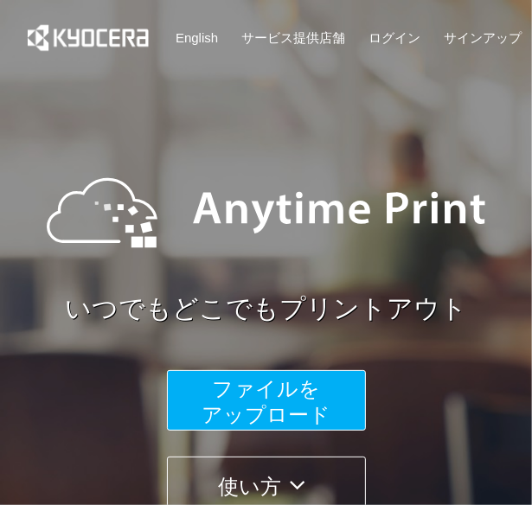
click at [294, 400] on span "ファイルを ​​アップロード" at bounding box center [266, 401] width 129 height 49
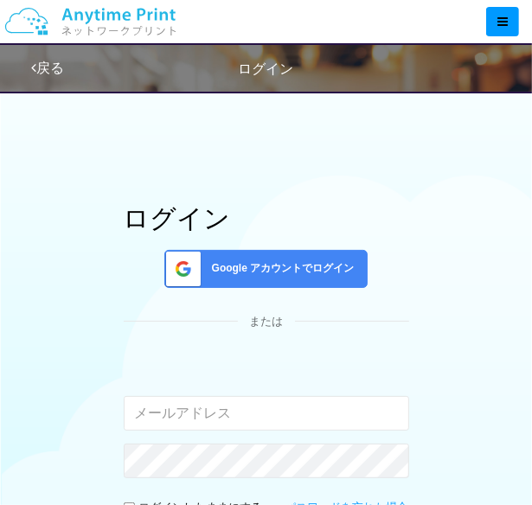
click at [252, 272] on span "Google アカウントでログイン" at bounding box center [280, 268] width 150 height 15
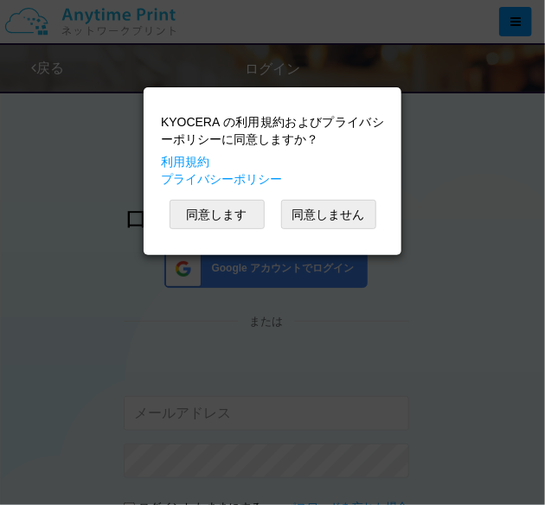
click at [233, 229] on div "KYOCERA の利用規約およびプライバシーポリシーに同意しますか？ 利用規約 プライバシーポリシー 同意します 同意しません" at bounding box center [272, 171] width 240 height 151
click at [233, 223] on button "同意します" at bounding box center [217, 214] width 95 height 29
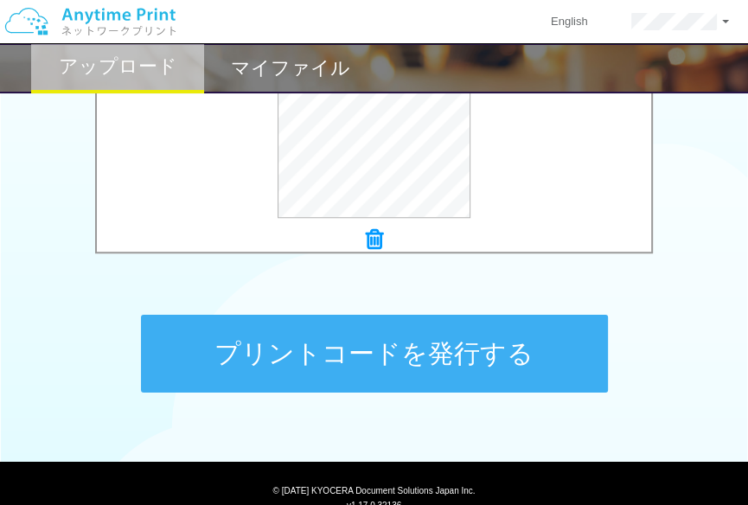
scroll to position [778, 0]
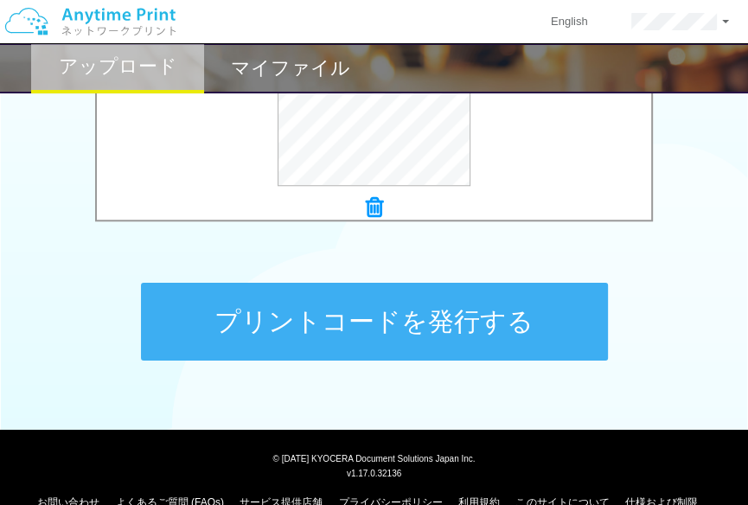
click at [504, 307] on button "プリントコードを発行する" at bounding box center [374, 322] width 467 height 78
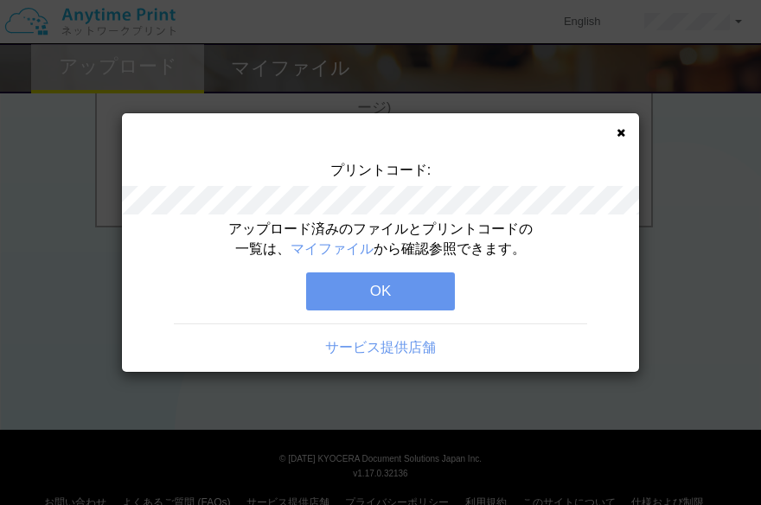
click at [342, 283] on button "OK" at bounding box center [380, 291] width 149 height 38
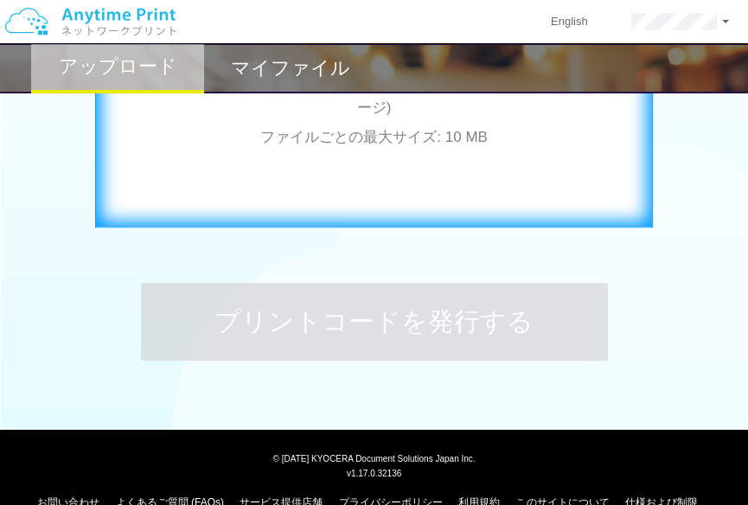
click at [238, 99] on div "ここにファイルをドラッグアンドドロップするか 参照 します アップロード: 1 個の JPG ファイル、または 1 個の PDF ファイル (上限 50 ペー…" at bounding box center [374, 52] width 522 height 195
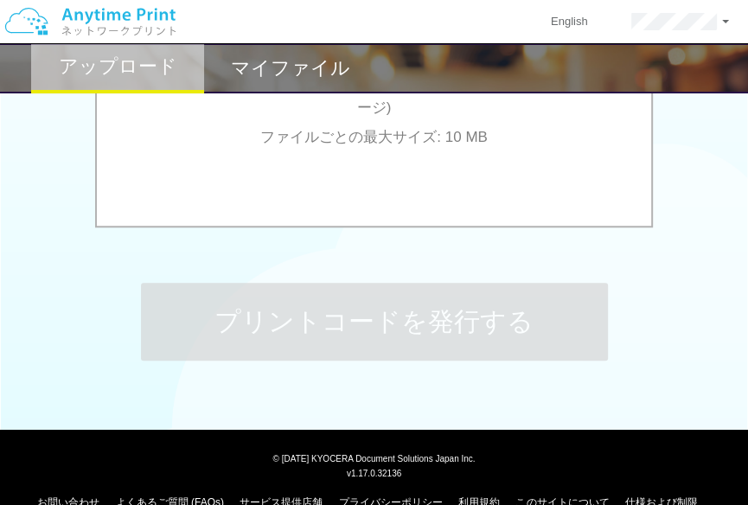
click at [253, 66] on h2 "マイファイル" at bounding box center [290, 68] width 119 height 21
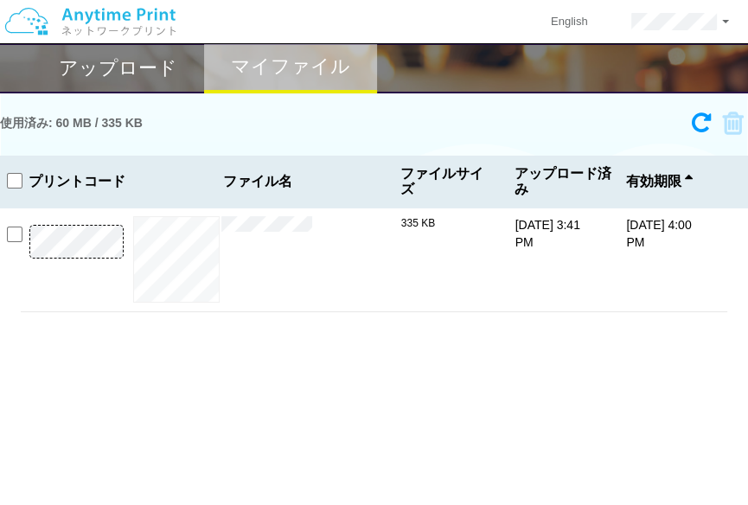
click at [126, 47] on img at bounding box center [90, 21] width 184 height 61
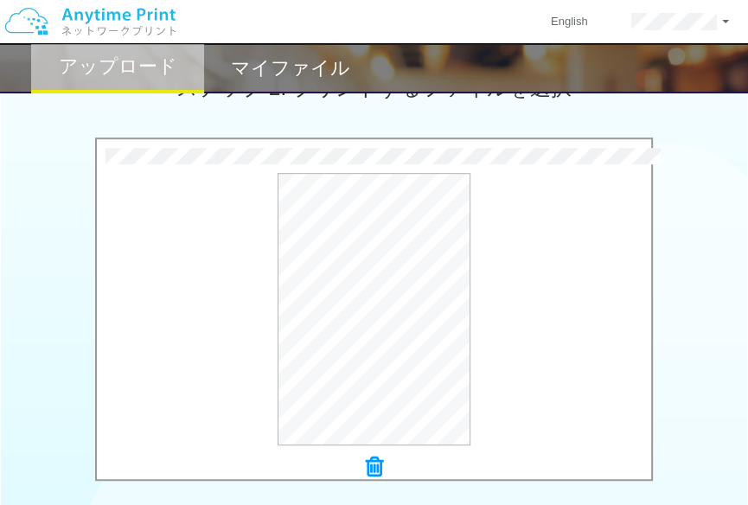
scroll to position [692, 0]
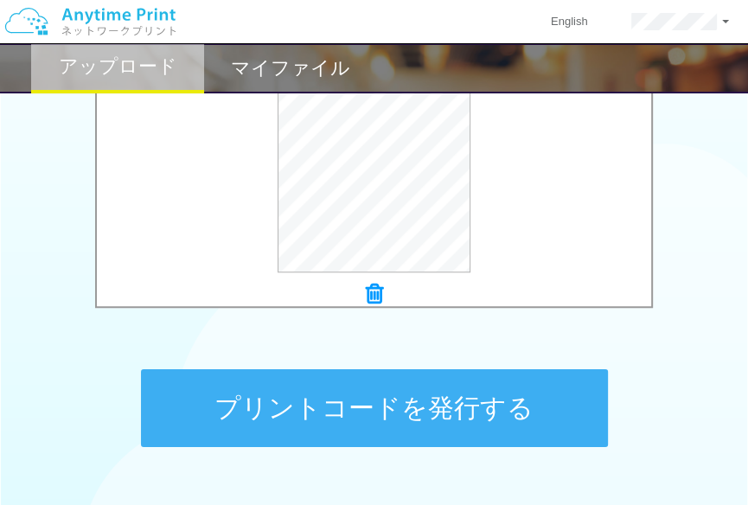
click at [392, 390] on button "プリントコードを発行する" at bounding box center [374, 408] width 467 height 78
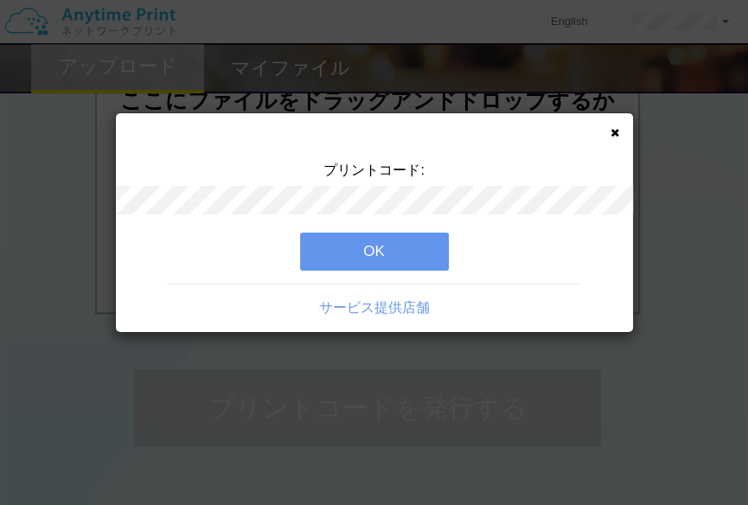
scroll to position [0, 0]
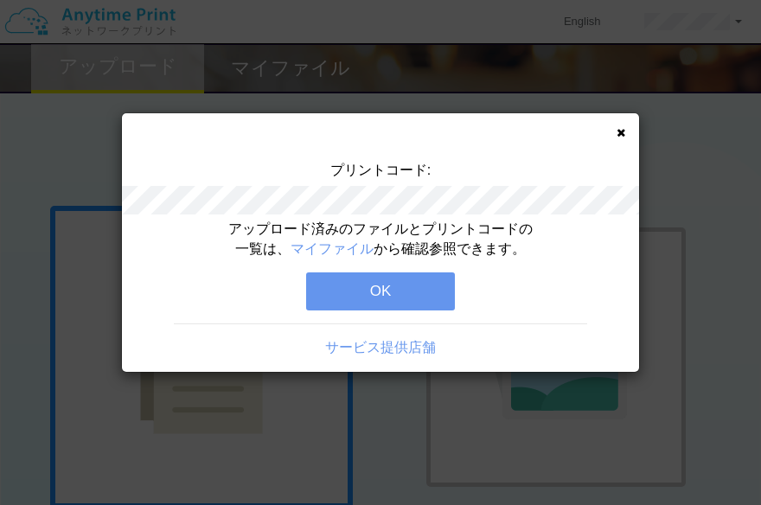
click at [370, 271] on div "アップロード済みのファイルとプリントコードの一覧は、 マイファイル から確認参照できます。 OK サービス提供店舗" at bounding box center [380, 296] width 517 height 152
click at [370, 296] on button "OK" at bounding box center [380, 291] width 149 height 38
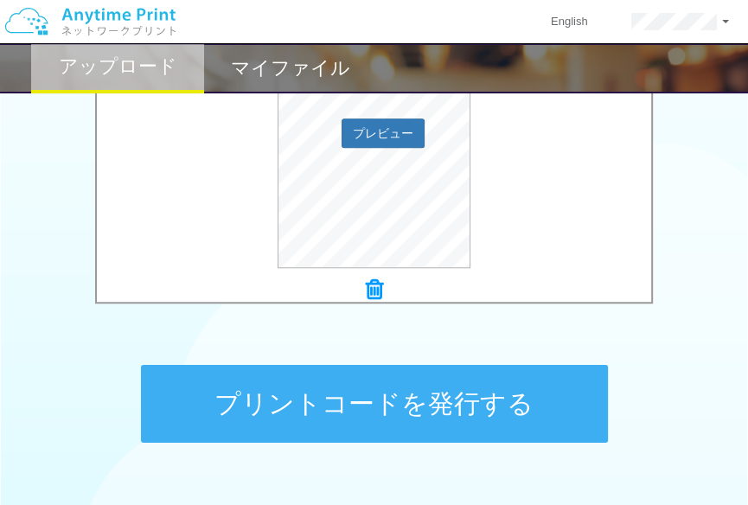
scroll to position [810, 0]
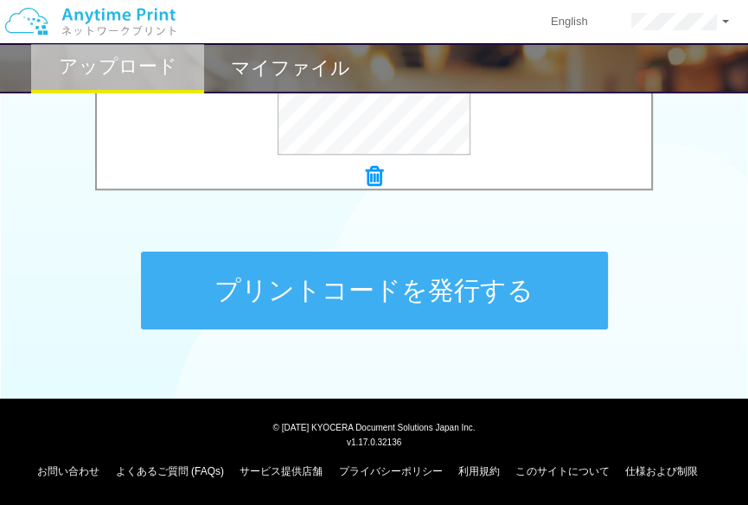
click at [450, 275] on button "プリントコードを発行する" at bounding box center [374, 291] width 467 height 78
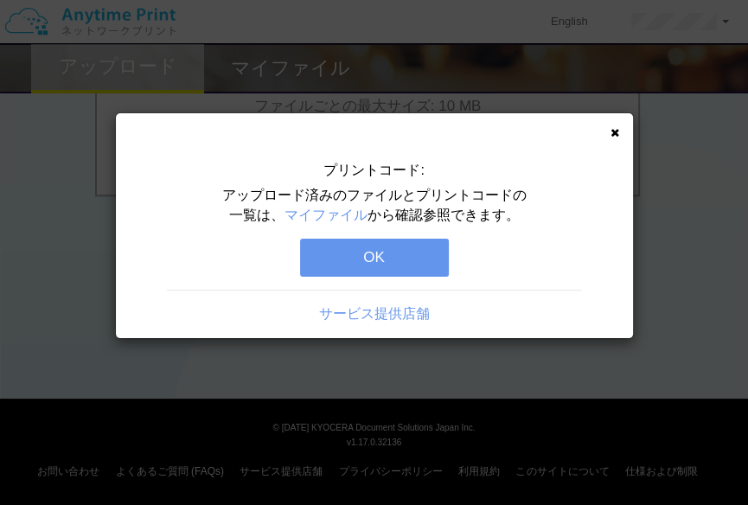
scroll to position [0, 0]
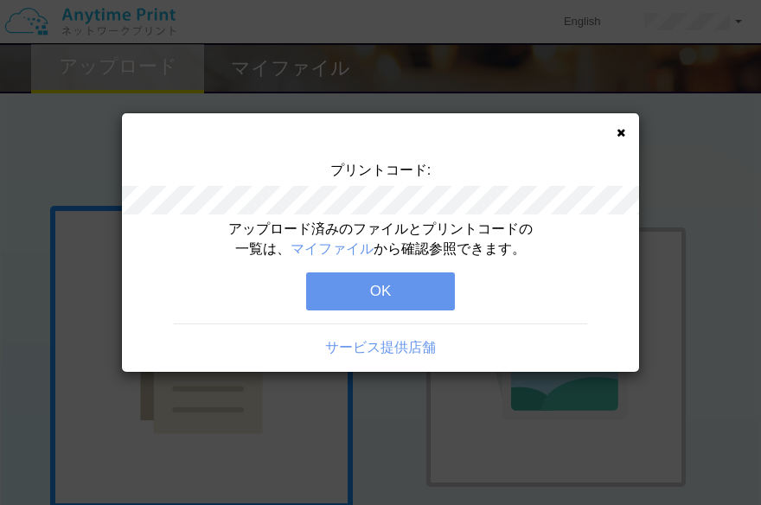
click at [426, 293] on button "OK" at bounding box center [380, 291] width 149 height 38
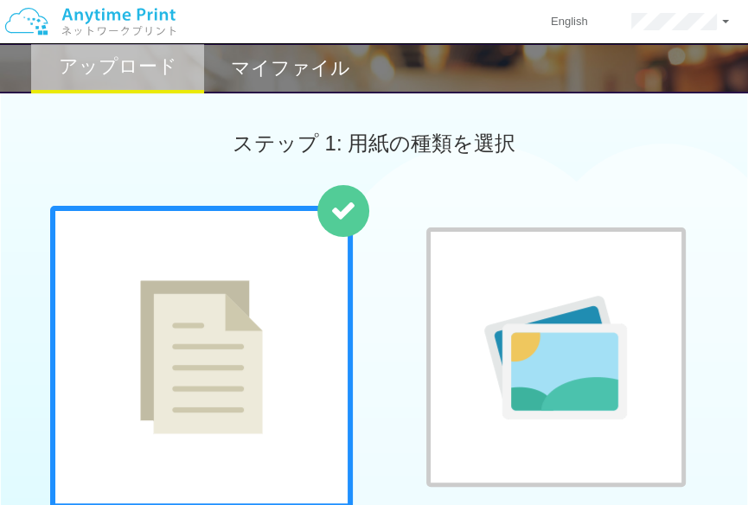
drag, startPoint x: 330, startPoint y: 102, endPoint x: 329, endPoint y: 82, distance: 19.9
click at [329, 96] on div "ステップ 1: 用紙の種類を選択" at bounding box center [374, 143] width 748 height 125
click at [329, 77] on h2 "マイファイル" at bounding box center [290, 68] width 119 height 21
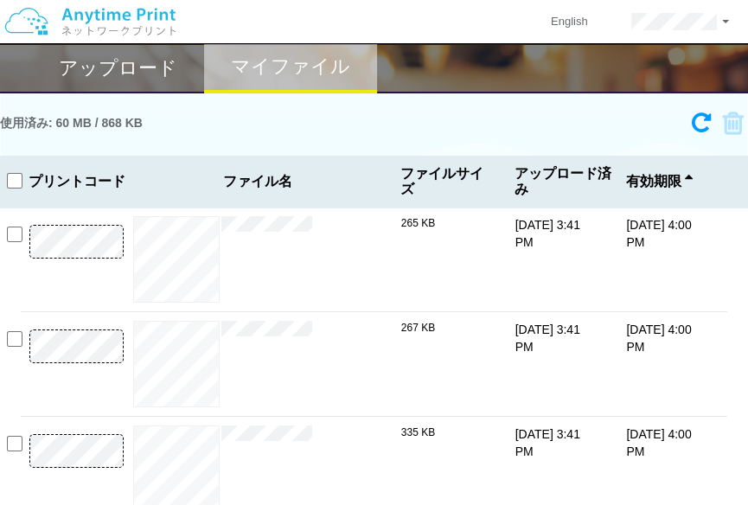
click at [93, 63] on h2 "アップロード" at bounding box center [118, 68] width 119 height 21
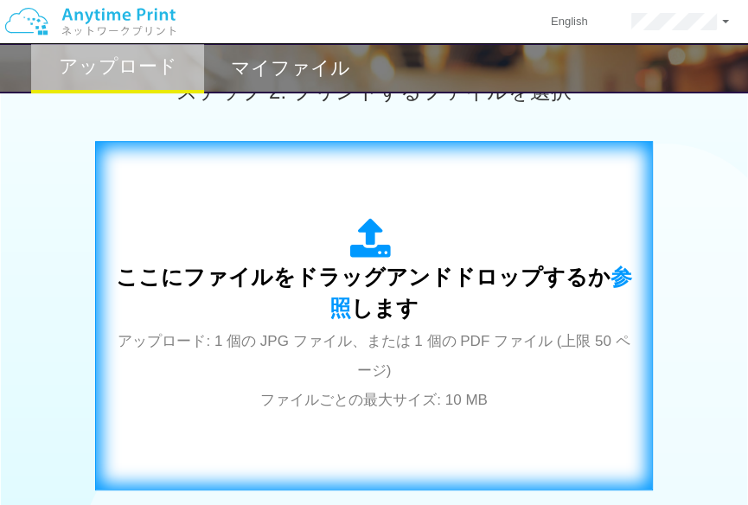
scroll to position [519, 0]
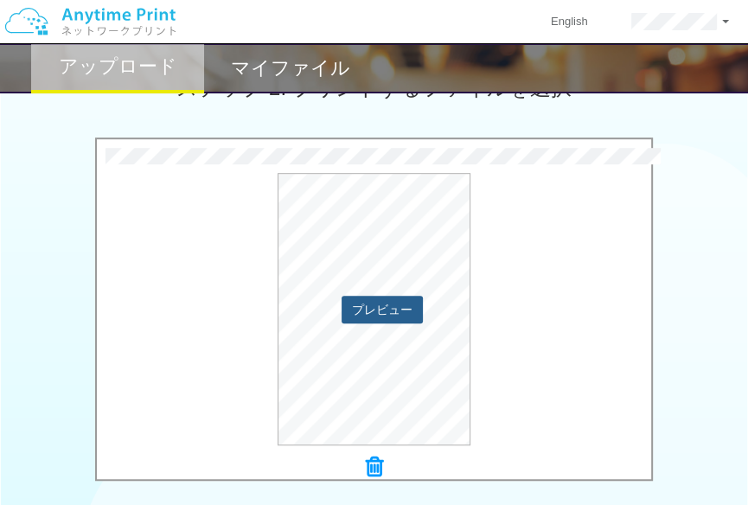
click at [395, 314] on button "プレビュー" at bounding box center [382, 310] width 81 height 28
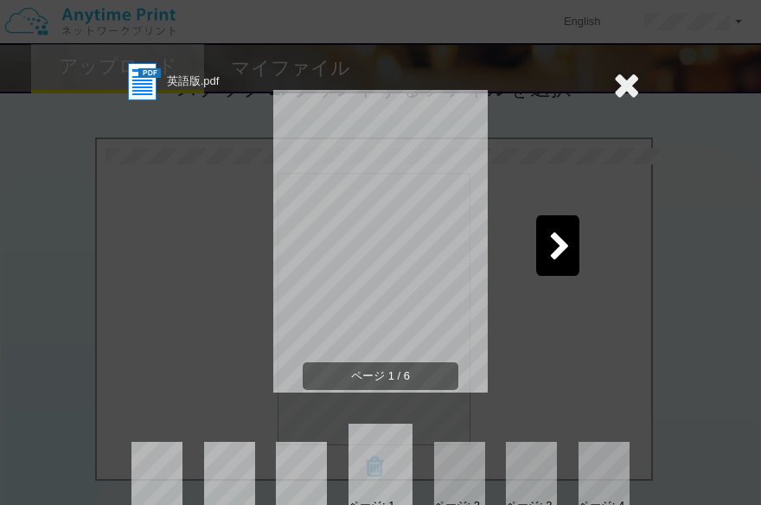
click at [531, 245] on icon at bounding box center [560, 248] width 22 height 30
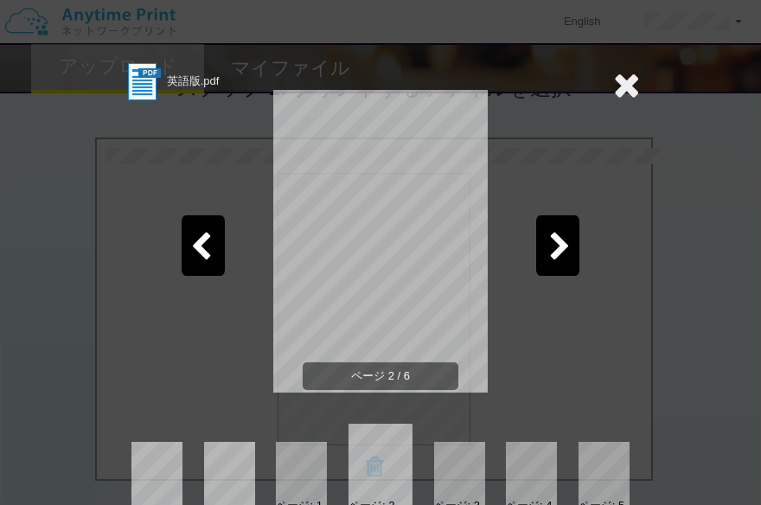
click at [531, 245] on icon at bounding box center [560, 248] width 22 height 30
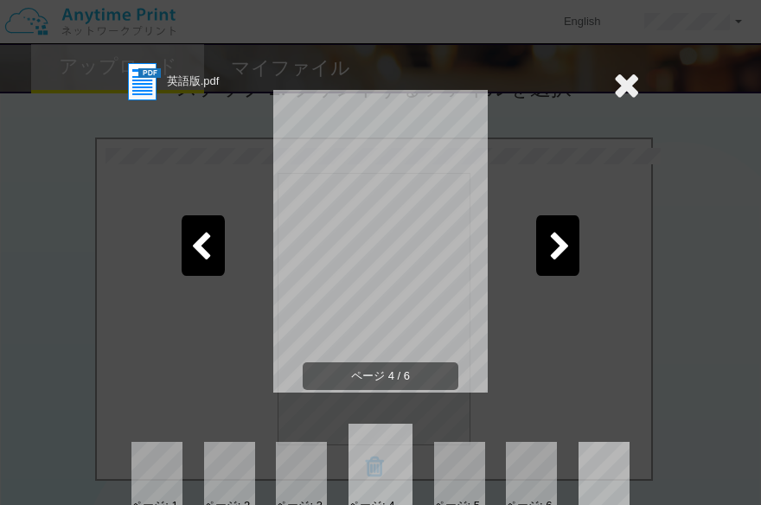
click at [531, 245] on icon at bounding box center [560, 248] width 22 height 30
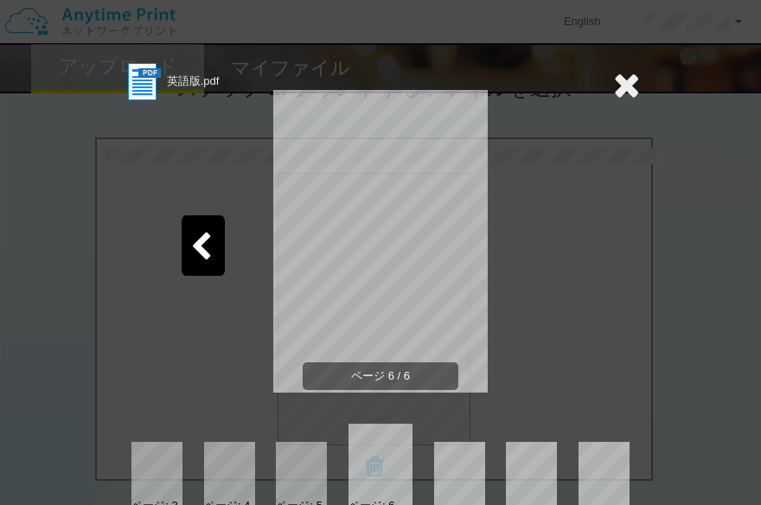
click at [531, 86] on icon at bounding box center [626, 84] width 27 height 35
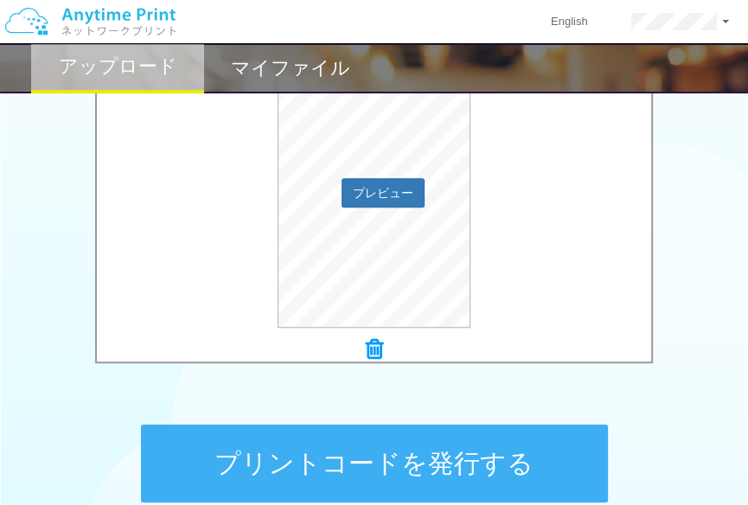
scroll to position [810, 0]
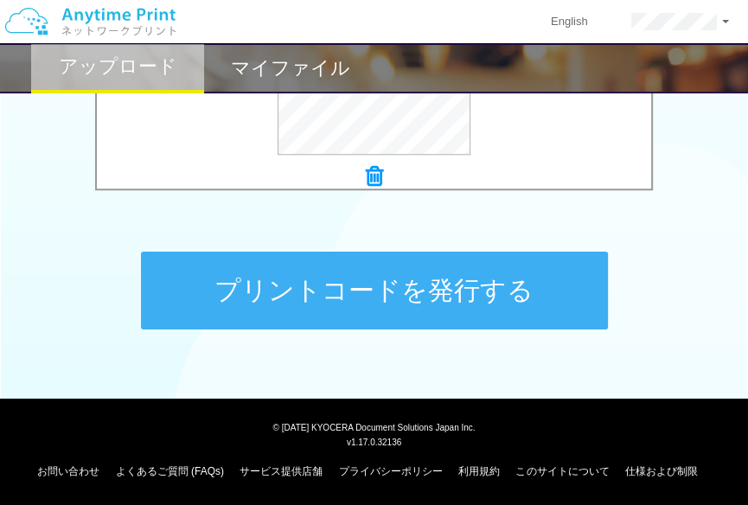
click at [531, 309] on button "プリントコードを発行する" at bounding box center [374, 291] width 467 height 78
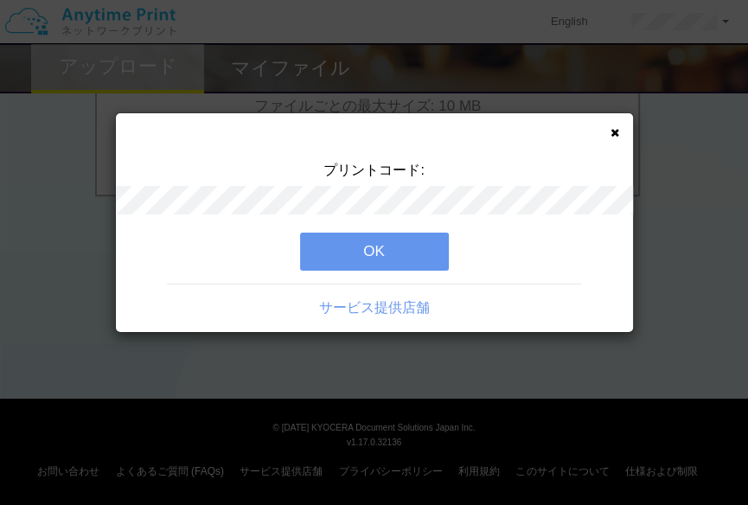
scroll to position [0, 0]
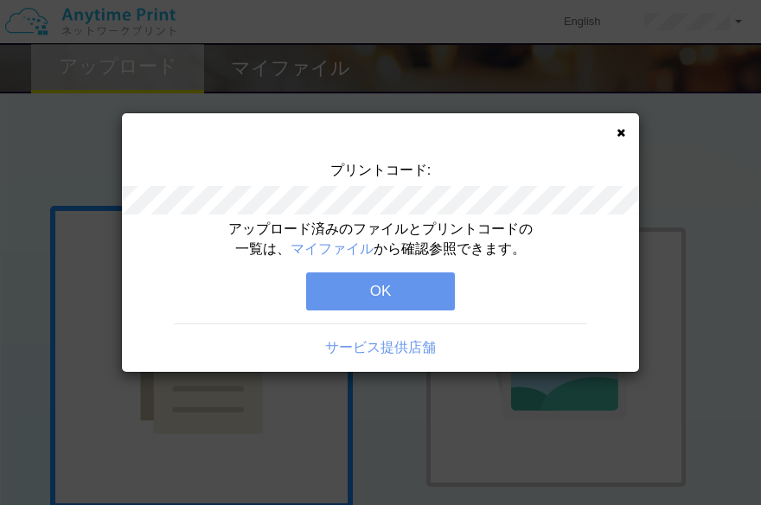
click at [436, 304] on button "OK" at bounding box center [380, 291] width 149 height 38
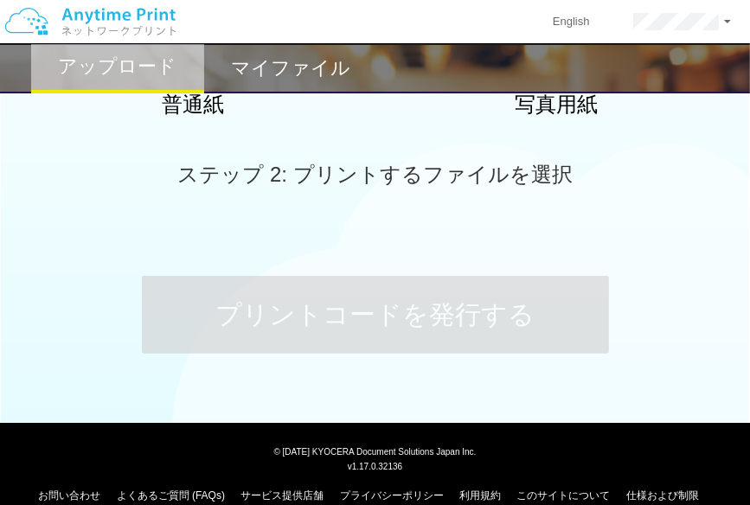
scroll to position [86, 0]
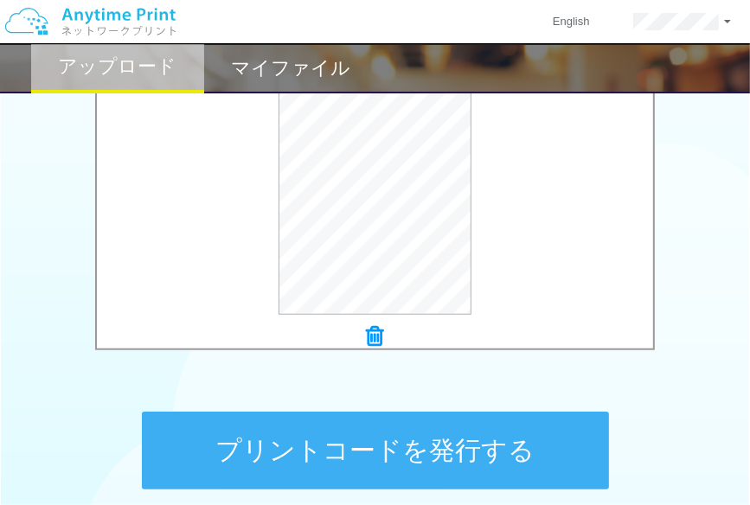
scroll to position [689, 0]
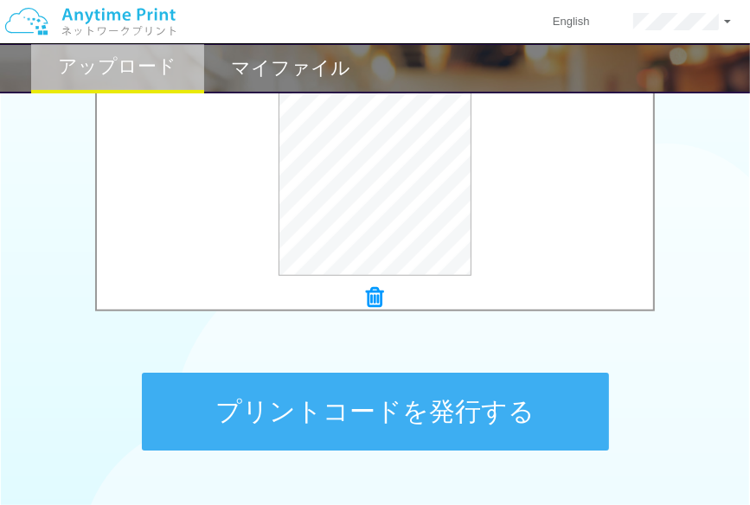
click at [392, 418] on button "プリントコードを発行する" at bounding box center [375, 412] width 467 height 78
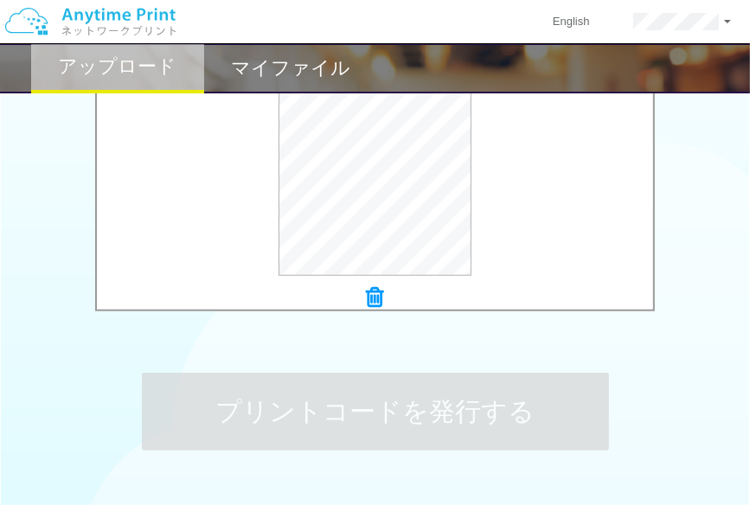
scroll to position [0, 0]
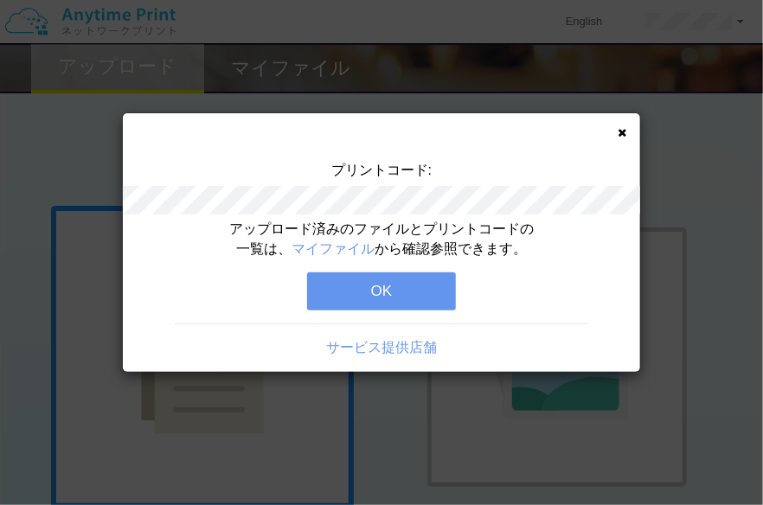
click at [328, 283] on button "OK" at bounding box center [381, 291] width 149 height 38
